Goal: Information Seeking & Learning: Check status

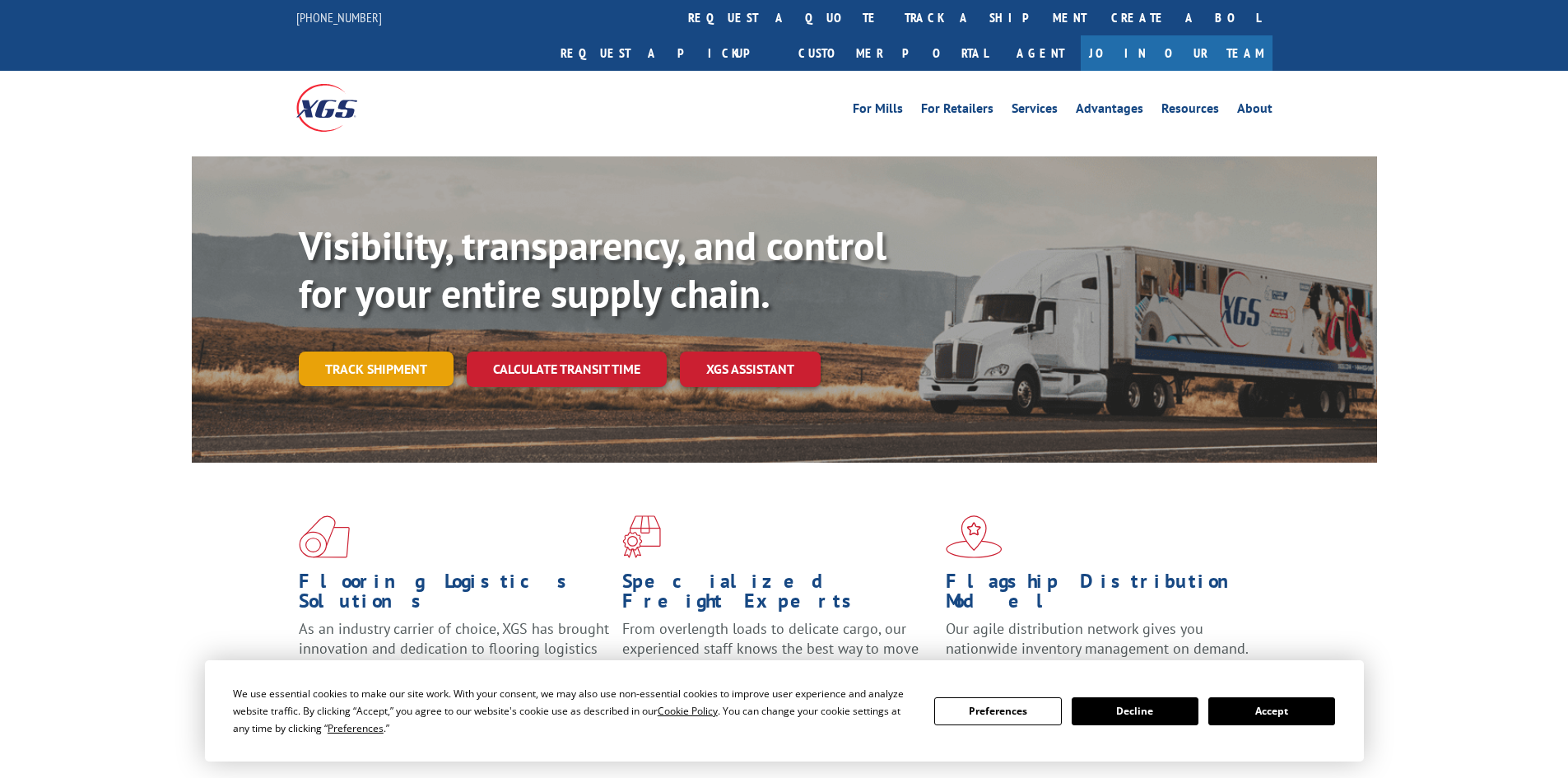
click at [405, 352] on link "Track shipment" at bounding box center [376, 369] width 154 height 34
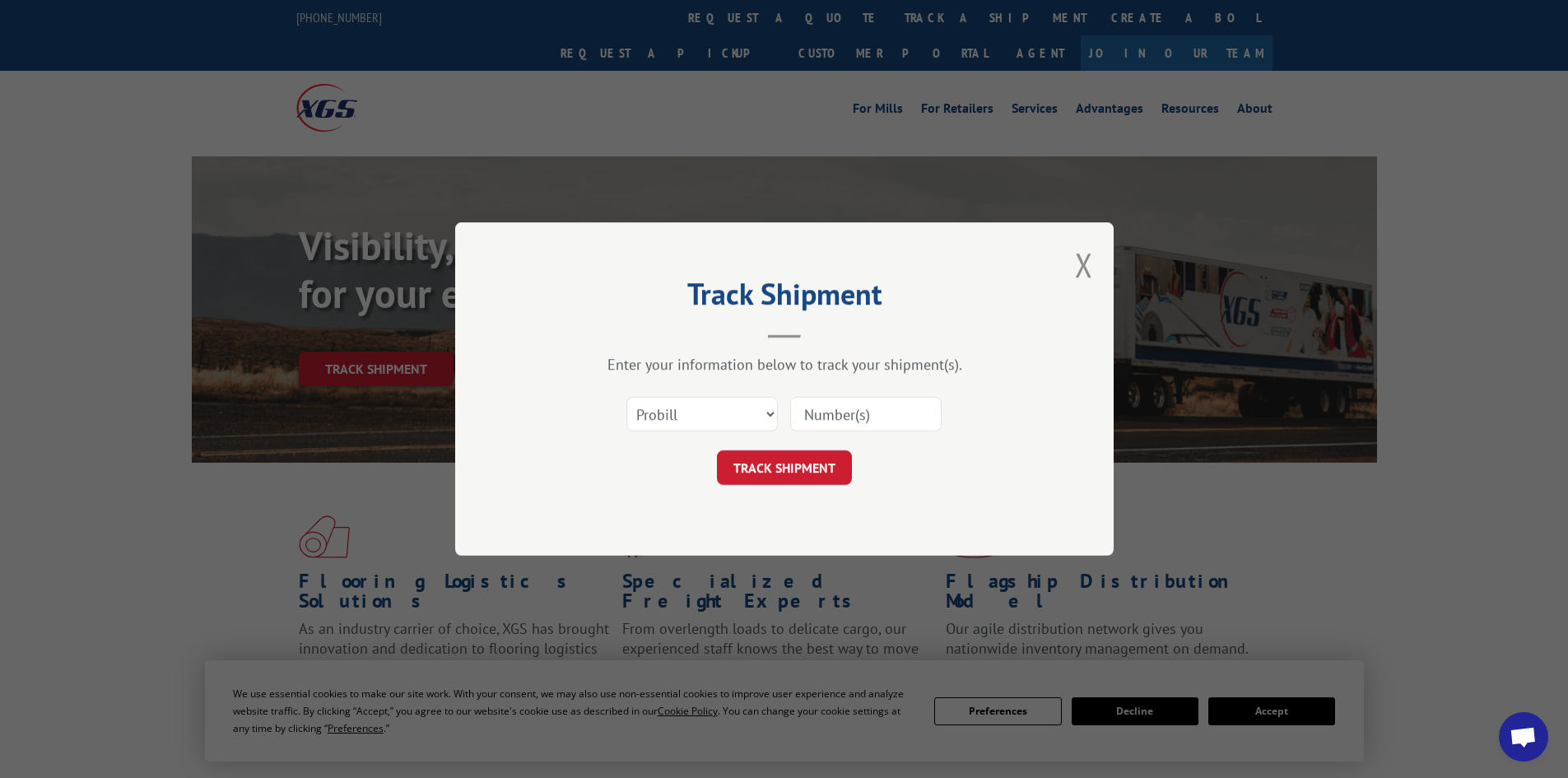
click at [699, 395] on div "Select category... Probill BOL PO" at bounding box center [784, 414] width 494 height 54
click at [681, 421] on select "Select category... Probill BOL PO" at bounding box center [702, 414] width 152 height 34
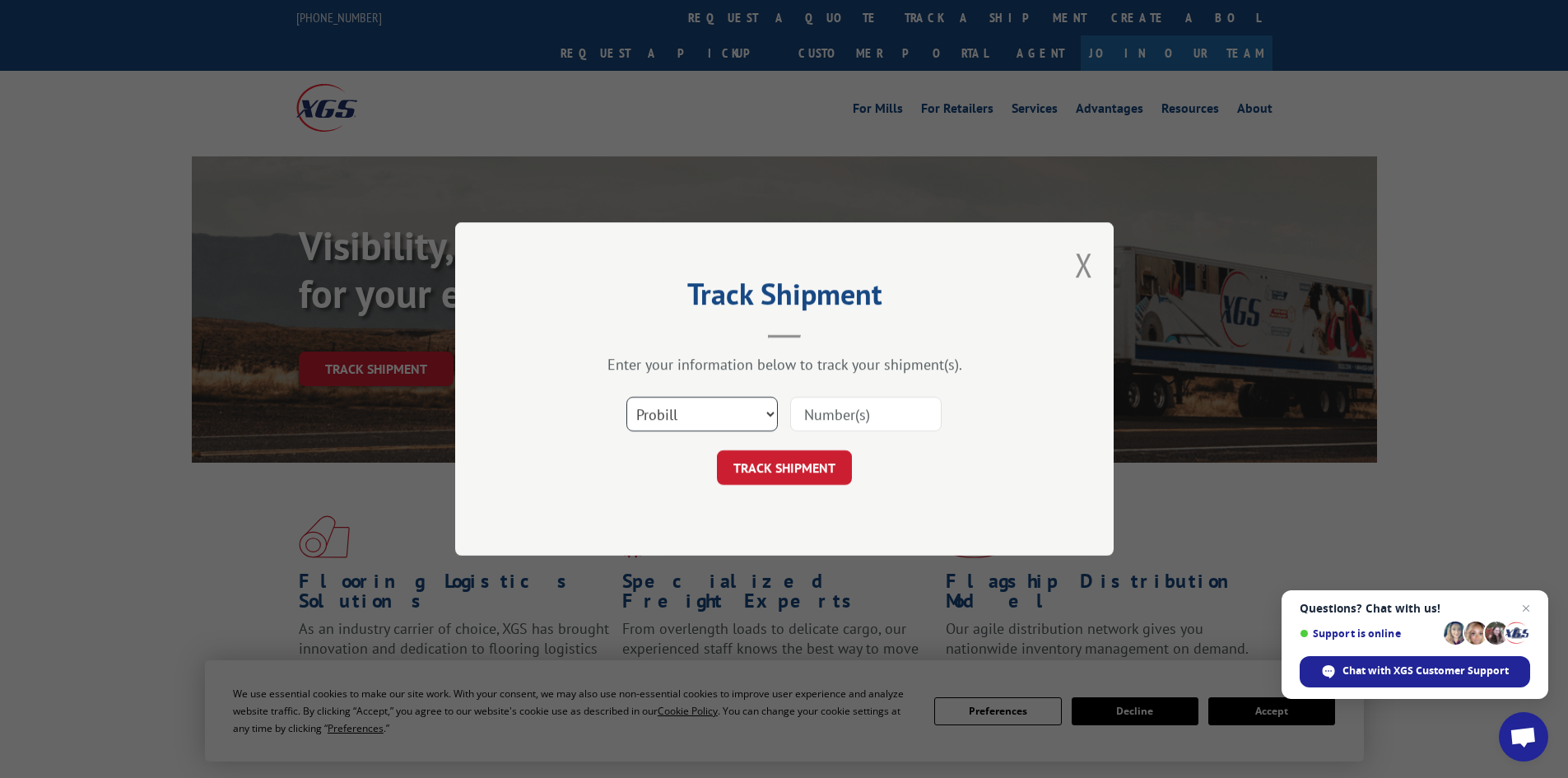
select select "bol"
click at [626, 397] on select "Select category... Probill BOL PO" at bounding box center [702, 414] width 152 height 34
click at [866, 430] on input at bounding box center [865, 414] width 152 height 34
type input "54402837"
click button "TRACK SHIPMENT" at bounding box center [784, 467] width 135 height 34
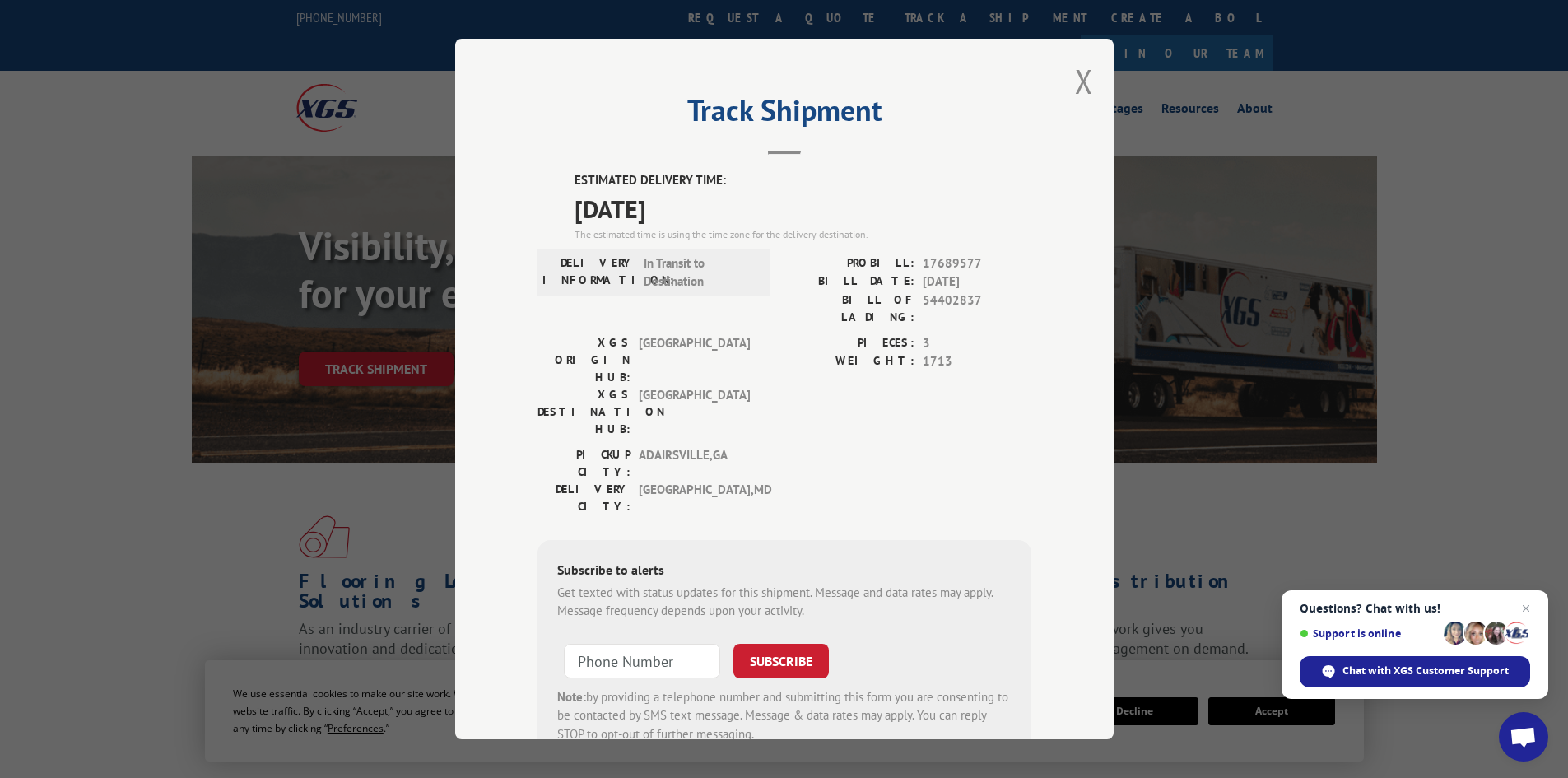
click at [1061, 81] on div "Track Shipment ESTIMATED DELIVERY TIME: [DATE] The estimated time is using the …" at bounding box center [784, 389] width 659 height 701
click at [1075, 86] on button "Close modal" at bounding box center [1084, 81] width 18 height 44
